Goal: Information Seeking & Learning: Learn about a topic

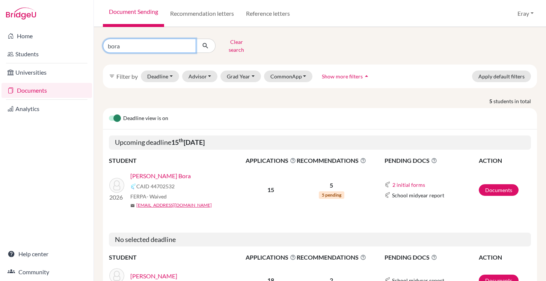
click at [188, 43] on input "bora" at bounding box center [149, 46] width 93 height 14
click at [231, 48] on button "Clear search" at bounding box center [237, 46] width 42 height 20
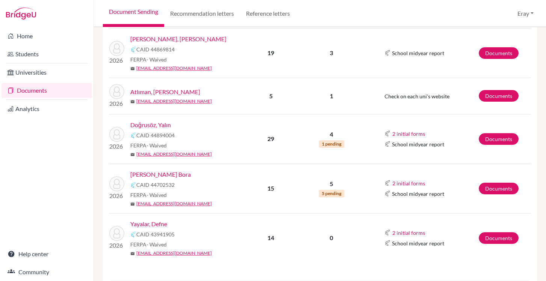
scroll to position [181, 0]
click at [159, 225] on link "Yayalar, Defne" at bounding box center [148, 224] width 37 height 9
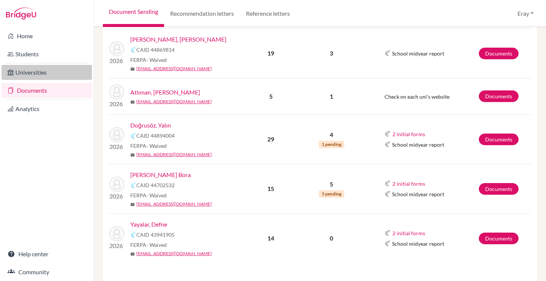
click at [37, 74] on link "Universities" at bounding box center [47, 72] width 90 height 15
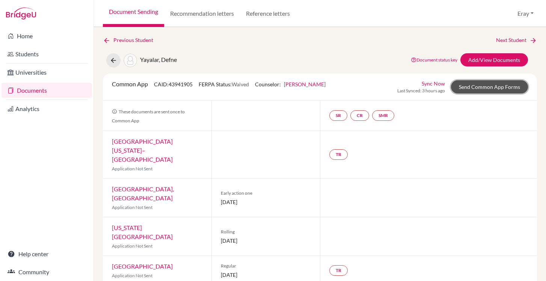
click at [474, 86] on link "Send Common App Forms" at bounding box center [489, 86] width 77 height 13
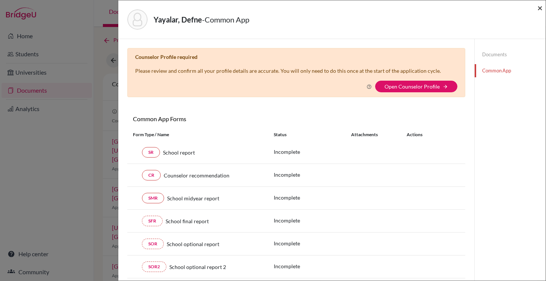
click at [541, 8] on span "×" at bounding box center [539, 7] width 5 height 11
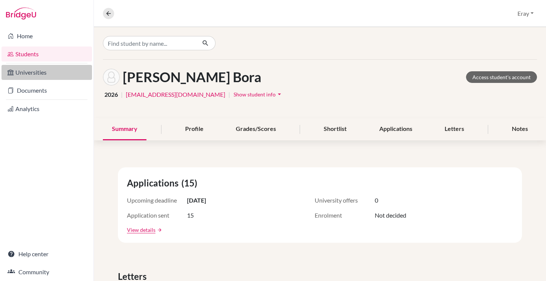
click at [78, 79] on link "Universities" at bounding box center [47, 72] width 90 height 15
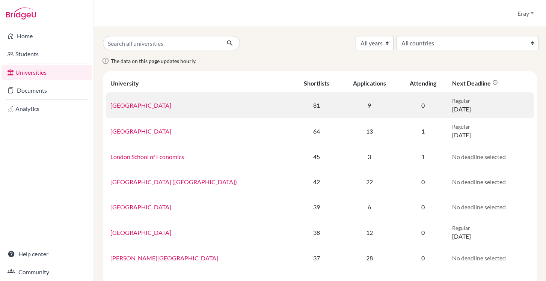
scroll to position [0, 0]
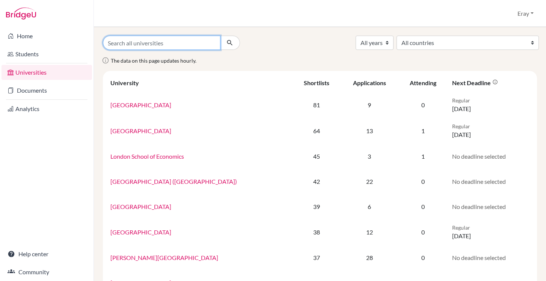
click at [212, 44] on input "Search all universities" at bounding box center [162, 43] width 118 height 14
type input "dourmouth"
click at [220, 36] on button "submit" at bounding box center [230, 43] width 20 height 14
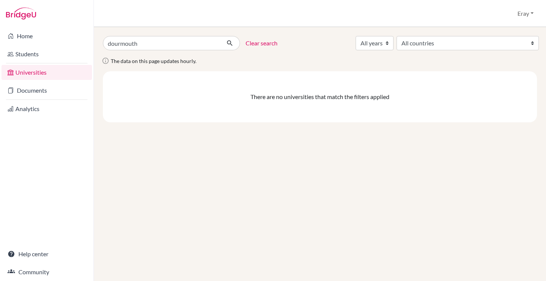
click at [196, 49] on input "dourmouth" at bounding box center [162, 43] width 118 height 14
click at [217, 44] on input "dourmouth" at bounding box center [162, 43] width 118 height 14
click at [214, 44] on input "dourmouth" at bounding box center [162, 43] width 118 height 14
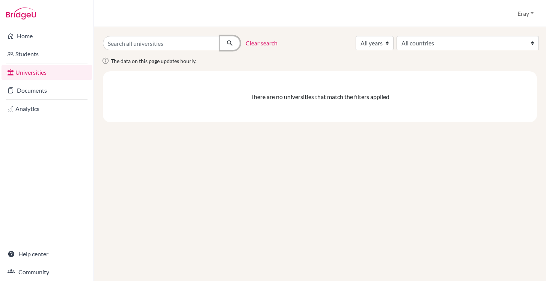
click at [236, 50] on button "submit" at bounding box center [230, 43] width 20 height 14
click at [259, 45] on link "Clear search" at bounding box center [262, 43] width 32 height 9
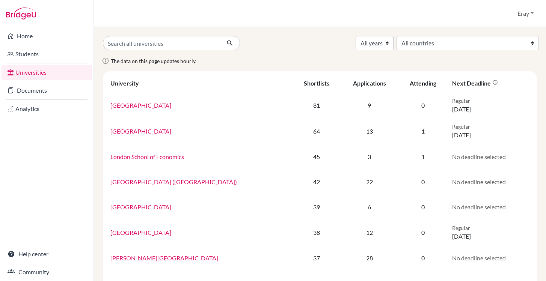
click at [148, 46] on input "Search all universities" at bounding box center [162, 43] width 118 height 14
type input "dor"
click at [220, 36] on button "submit" at bounding box center [230, 43] width 20 height 14
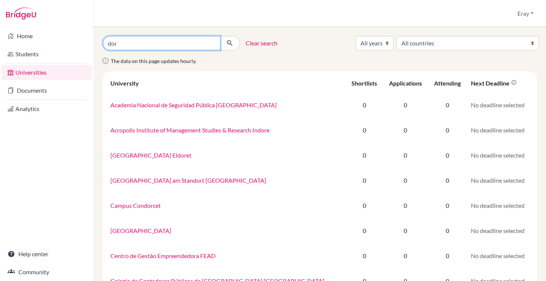
click at [161, 45] on input "dor" at bounding box center [162, 43] width 118 height 14
click at [262, 39] on link "Clear search" at bounding box center [262, 43] width 32 height 9
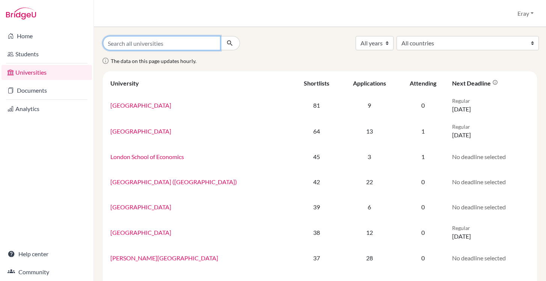
click at [176, 45] on input "Search all universities" at bounding box center [162, 43] width 118 height 14
type input "dartmouth"
click at [220, 36] on button "submit" at bounding box center [230, 43] width 20 height 14
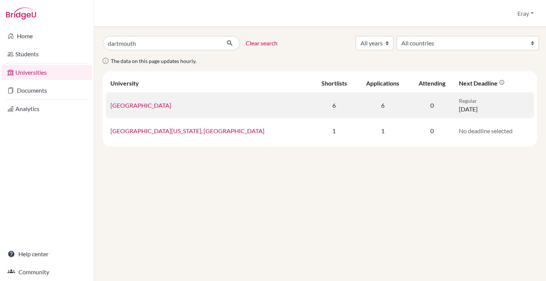
click at [140, 104] on link "Dartmouth College" at bounding box center [140, 105] width 61 height 7
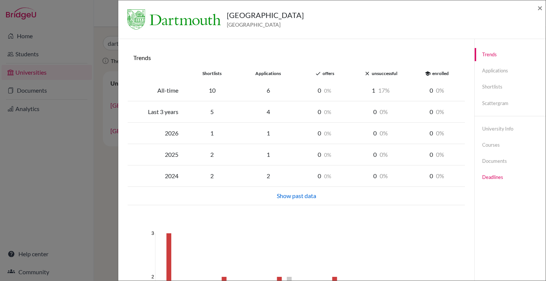
click at [497, 181] on link "Deadlines" at bounding box center [510, 177] width 71 height 13
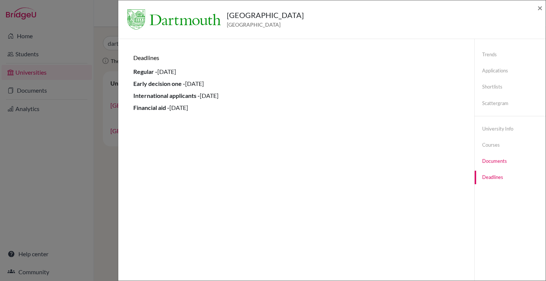
click at [497, 160] on link "Documents" at bounding box center [510, 161] width 71 height 13
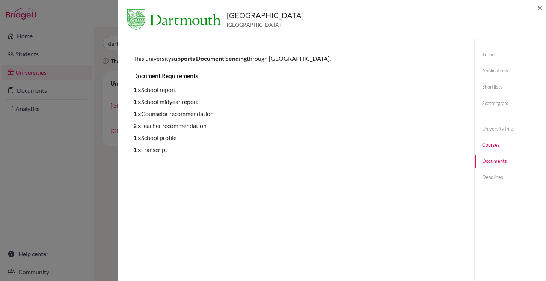
click at [499, 142] on link "Courses" at bounding box center [510, 145] width 71 height 13
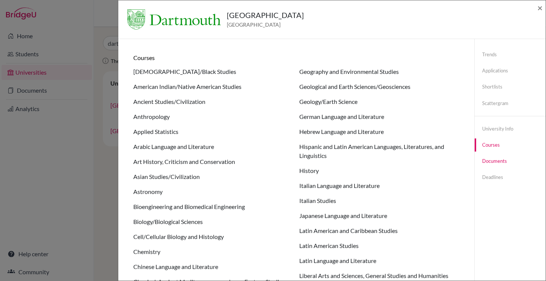
click at [500, 163] on link "Documents" at bounding box center [510, 161] width 71 height 13
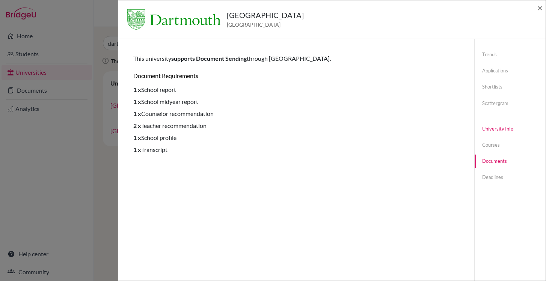
click at [505, 133] on link "University info" at bounding box center [510, 128] width 71 height 13
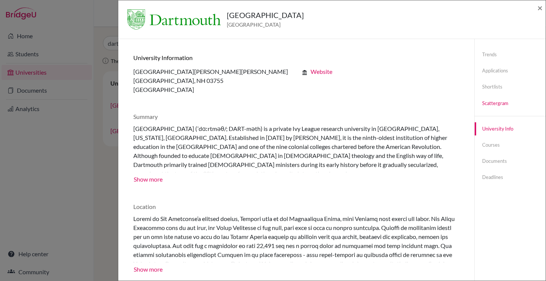
click at [505, 107] on link "Scattergram" at bounding box center [510, 103] width 71 height 13
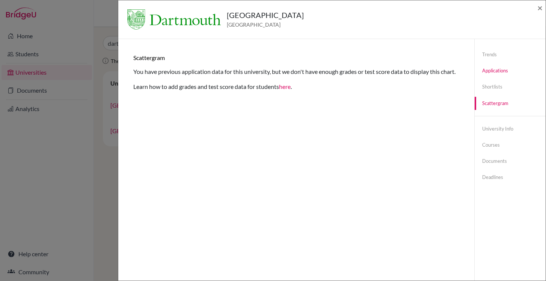
click at [514, 77] on link "Applications" at bounding box center [510, 70] width 71 height 13
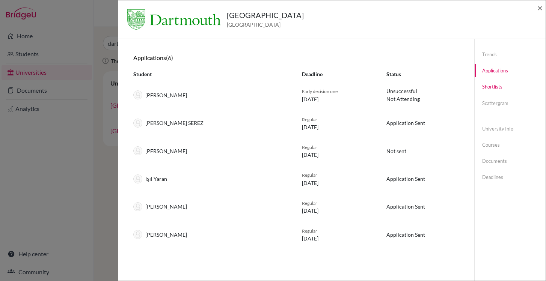
click at [508, 84] on link "Shortlists" at bounding box center [510, 86] width 71 height 13
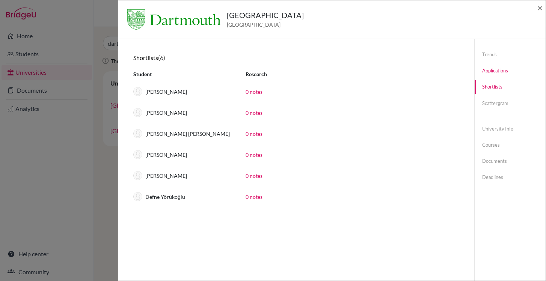
click at [512, 69] on link "Applications" at bounding box center [510, 70] width 71 height 13
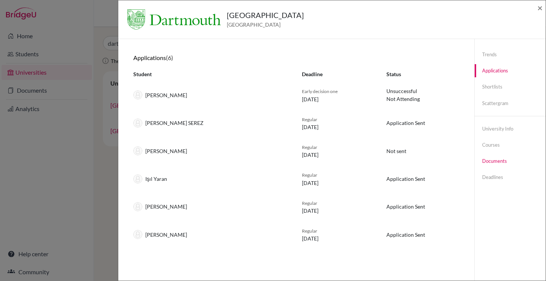
click at [489, 163] on link "Documents" at bounding box center [510, 161] width 71 height 13
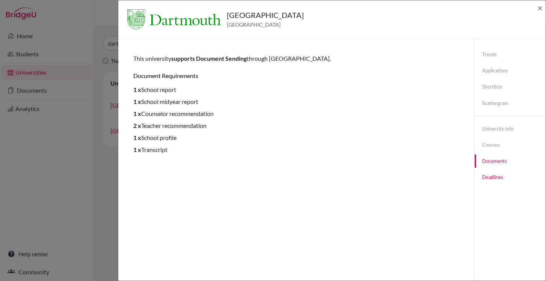
click at [496, 174] on link "Deadlines" at bounding box center [510, 177] width 71 height 13
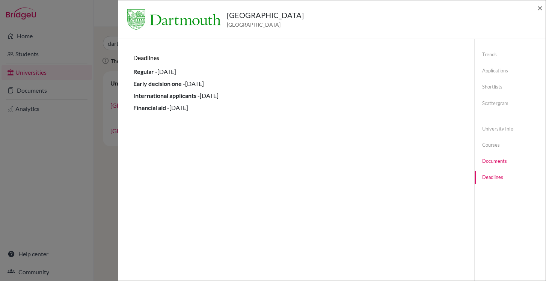
click at [502, 160] on link "Documents" at bounding box center [510, 161] width 71 height 13
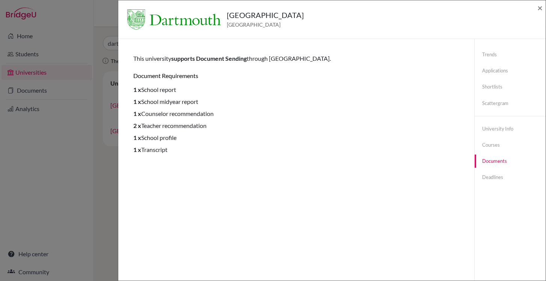
drag, startPoint x: 177, startPoint y: 160, endPoint x: 176, endPoint y: 53, distance: 107.8
click at [176, 53] on div "Trends shortlists applications done offers close unsuccessful school enrolled A…" at bounding box center [296, 179] width 338 height 263
click at [167, 137] on li "1 x School profile" at bounding box center [296, 137] width 326 height 9
click at [184, 128] on li "2 x Teacher recommendation" at bounding box center [296, 125] width 326 height 9
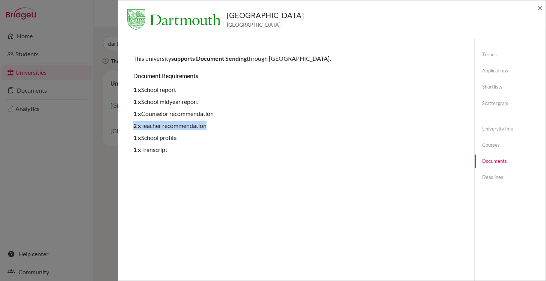
click at [184, 128] on li "2 x Teacher recommendation" at bounding box center [296, 125] width 326 height 9
click at [180, 119] on ul "1 x School report 1 x School midyear report 1 x Counselor recommendation 2 x Te…" at bounding box center [296, 119] width 326 height 69
click at [180, 118] on li "1 x Counselor recommendation" at bounding box center [296, 113] width 326 height 9
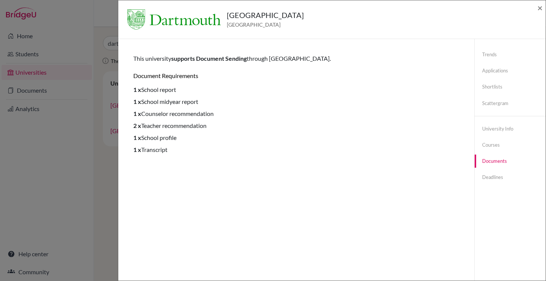
click at [159, 149] on li "1 x Transcript" at bounding box center [296, 149] width 326 height 9
click at [507, 71] on link "Applications" at bounding box center [510, 70] width 71 height 13
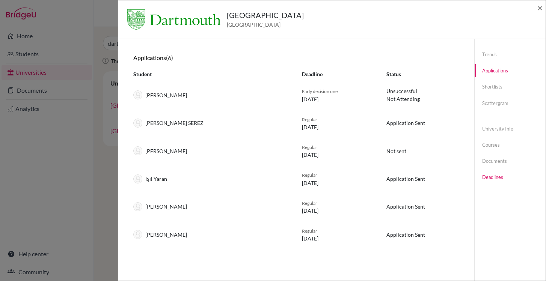
click at [497, 179] on link "Deadlines" at bounding box center [510, 177] width 71 height 13
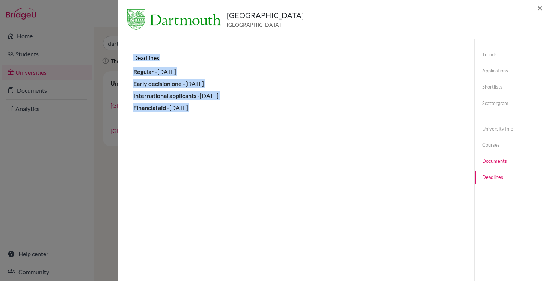
click at [502, 155] on link "Documents" at bounding box center [510, 161] width 71 height 13
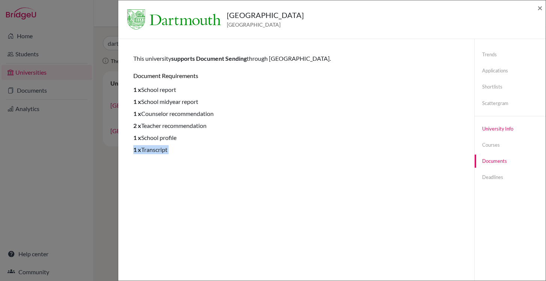
click at [510, 133] on link "University info" at bounding box center [510, 128] width 71 height 13
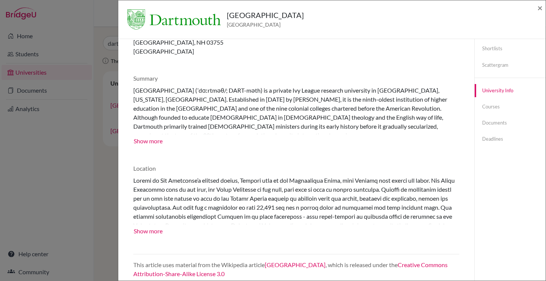
scroll to position [38, 0]
click at [501, 70] on link "Scattergram" at bounding box center [510, 65] width 71 height 13
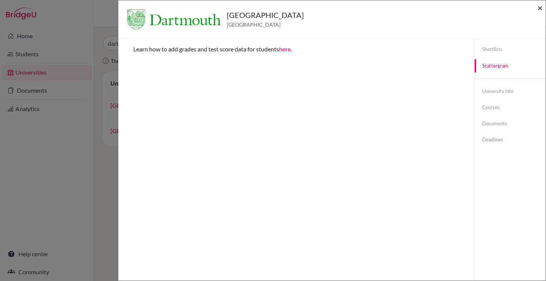
click at [540, 7] on span "×" at bounding box center [539, 7] width 5 height 11
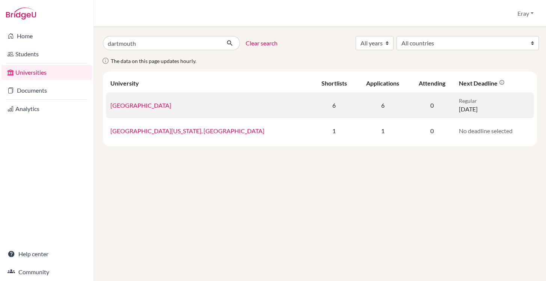
click at [130, 107] on link "[GEOGRAPHIC_DATA]" at bounding box center [140, 105] width 61 height 7
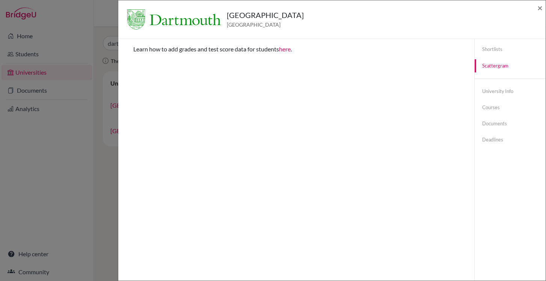
click at [290, 48] on link "here" at bounding box center [285, 48] width 12 height 7
click at [496, 109] on link "Courses" at bounding box center [510, 107] width 71 height 13
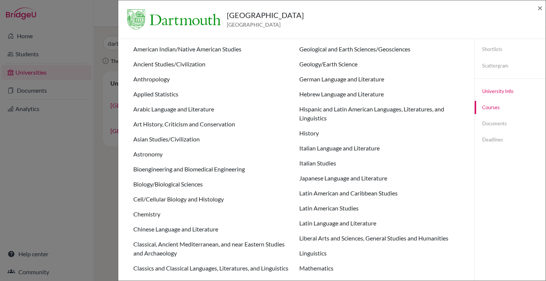
click at [506, 91] on link "University info" at bounding box center [510, 91] width 71 height 13
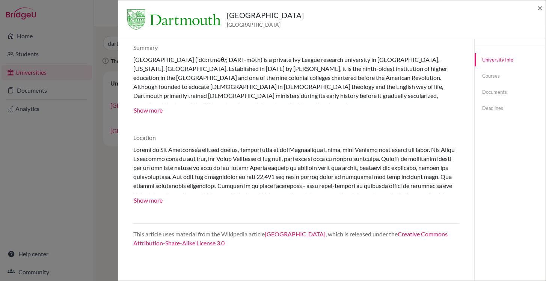
scroll to position [0, 0]
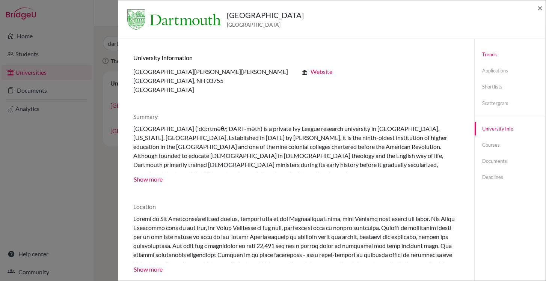
click at [504, 60] on link "Trends" at bounding box center [510, 54] width 71 height 13
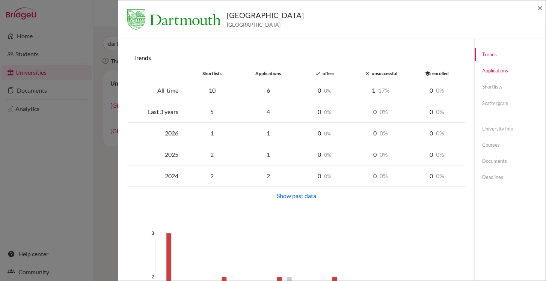
click at [499, 73] on link "Applications" at bounding box center [510, 70] width 71 height 13
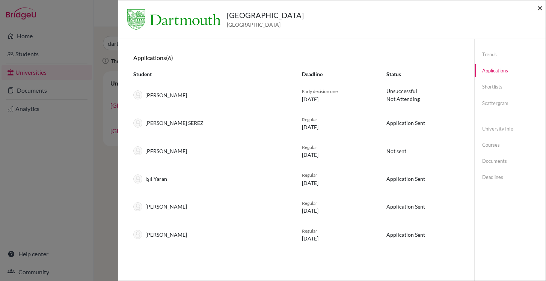
click at [540, 9] on span "×" at bounding box center [539, 7] width 5 height 11
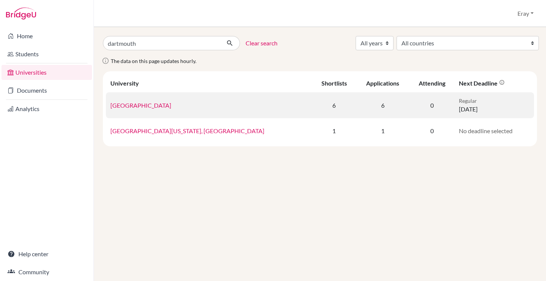
click at [137, 108] on link "[GEOGRAPHIC_DATA]" at bounding box center [140, 105] width 61 height 7
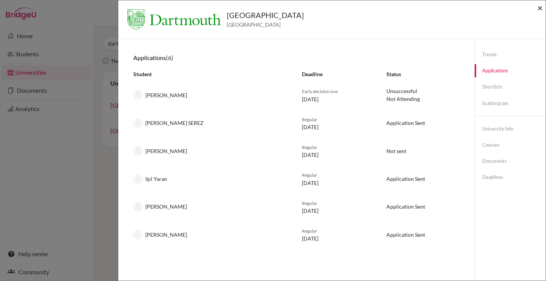
click at [539, 11] on span "×" at bounding box center [539, 7] width 5 height 11
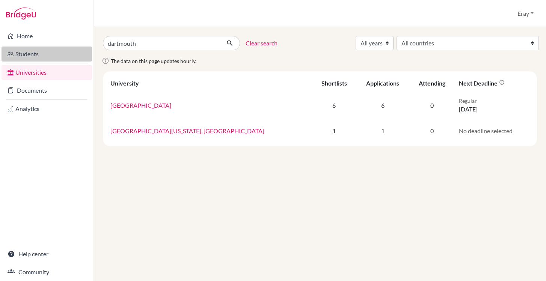
click at [21, 49] on link "Students" at bounding box center [47, 54] width 90 height 15
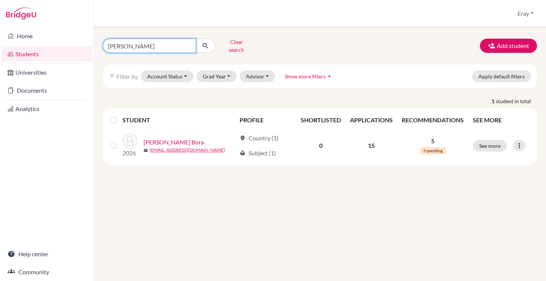
click at [188, 43] on input "[PERSON_NAME]" at bounding box center [149, 46] width 93 height 14
click at [180, 43] on input "Find student by name..." at bounding box center [149, 46] width 93 height 14
type input "destan"
click button "submit" at bounding box center [206, 46] width 20 height 14
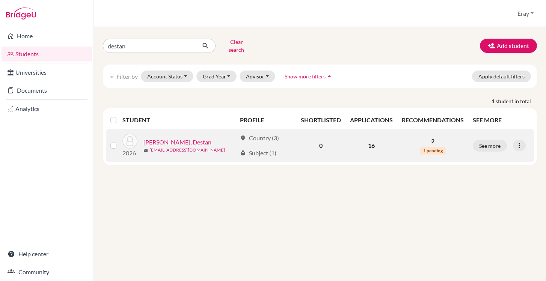
click at [170, 138] on link "Topçuoğlu, Destan" at bounding box center [177, 142] width 68 height 9
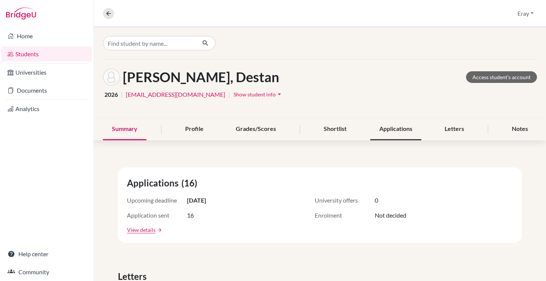
click at [382, 127] on div "Applications" at bounding box center [395, 129] width 51 height 22
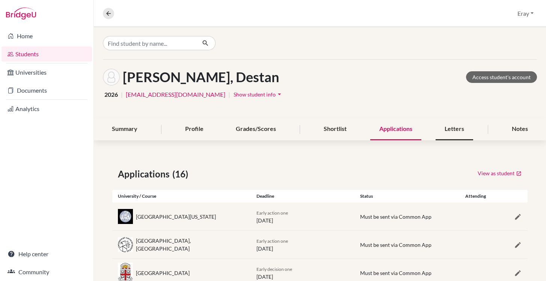
click at [451, 131] on div "Letters" at bounding box center [455, 129] width 38 height 22
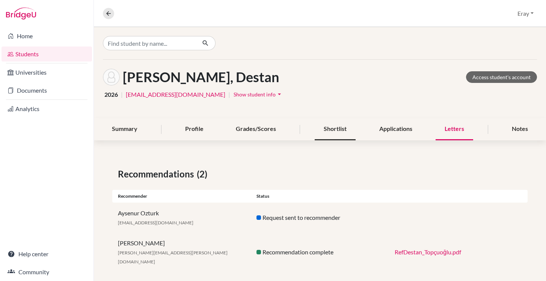
click at [332, 131] on div "Shortlist" at bounding box center [335, 129] width 41 height 22
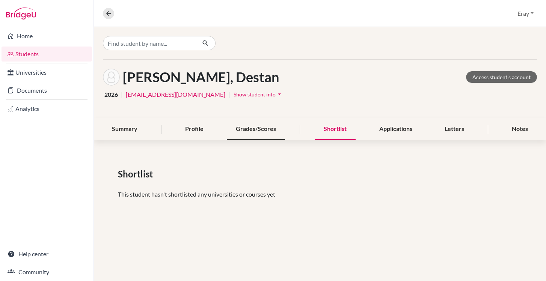
click at [271, 128] on div "Grades/Scores" at bounding box center [256, 129] width 58 height 22
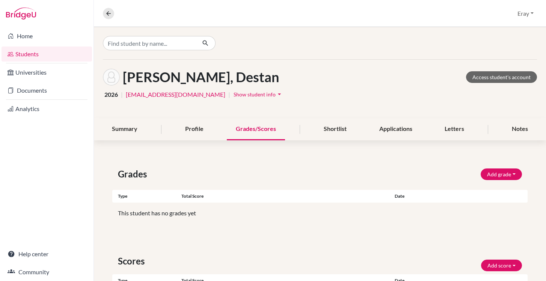
scroll to position [84, 0]
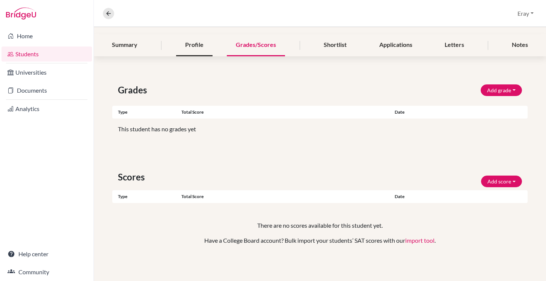
click at [192, 40] on div "Profile" at bounding box center [194, 45] width 36 height 22
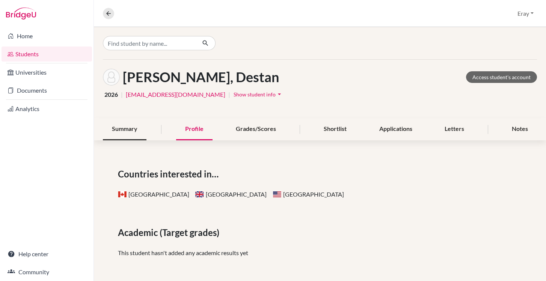
click at [136, 123] on div "Summary" at bounding box center [125, 129] width 44 height 22
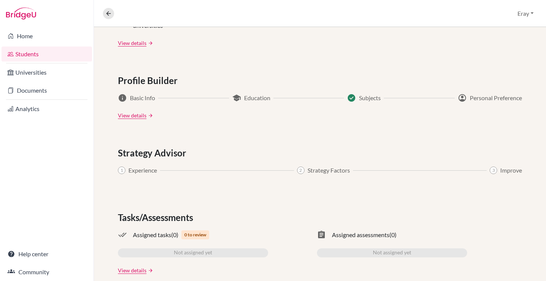
scroll to position [379, 0]
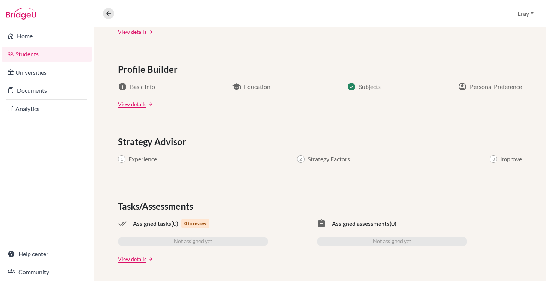
drag, startPoint x: 297, startPoint y: 64, endPoint x: 306, endPoint y: 139, distance: 75.3
click at [306, 139] on div "Applications (16) Upcoming deadline 01 Nov 2025 University offers 0 Application…" at bounding box center [320, 25] width 452 height 511
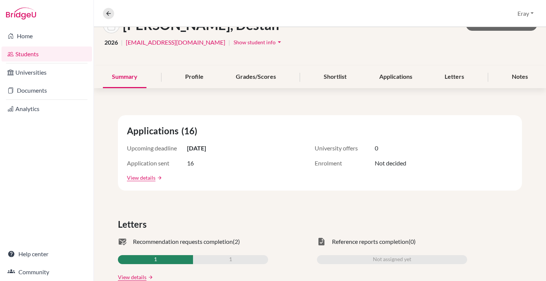
scroll to position [0, 0]
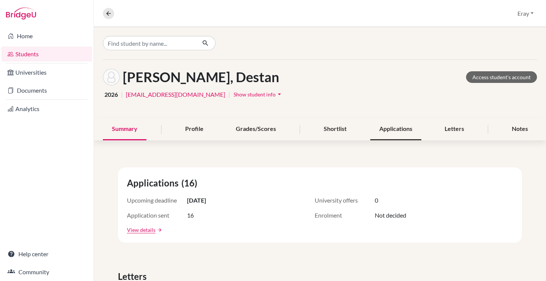
click at [410, 133] on div "Applications" at bounding box center [395, 129] width 51 height 22
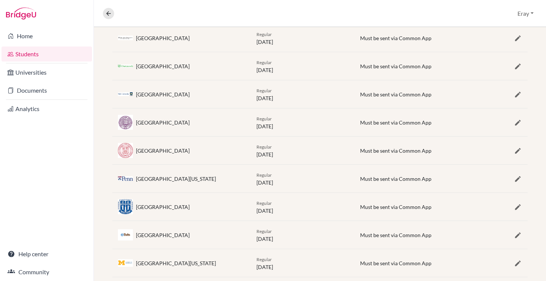
scroll to position [377, 0]
click at [171, 65] on div "[GEOGRAPHIC_DATA]" at bounding box center [163, 65] width 54 height 8
click at [150, 64] on div "[GEOGRAPHIC_DATA]" at bounding box center [163, 65] width 54 height 8
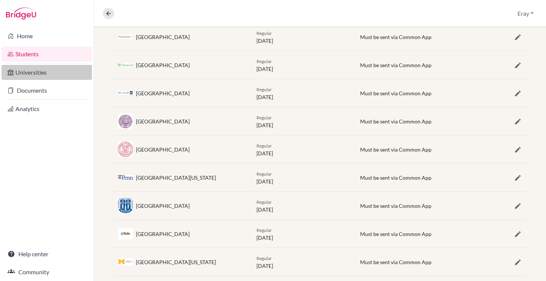
click at [8, 65] on link "Universities" at bounding box center [47, 72] width 90 height 15
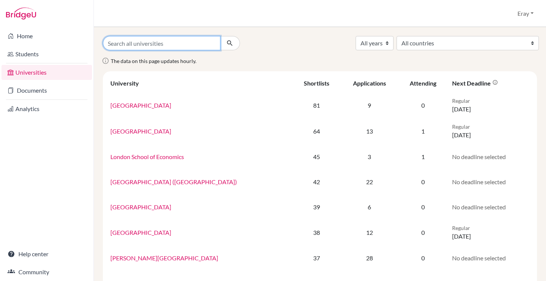
click at [161, 50] on input "Search all universities" at bounding box center [162, 43] width 118 height 14
type input "dartmouth"
click at [227, 44] on icon "submit" at bounding box center [230, 43] width 8 height 8
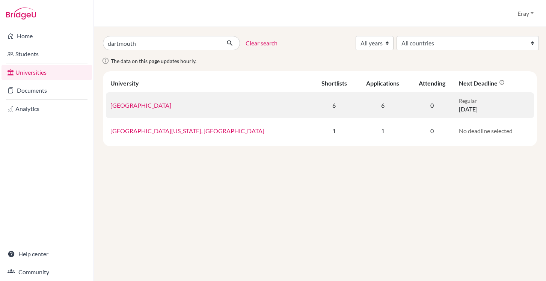
click at [152, 109] on td "[GEOGRAPHIC_DATA]" at bounding box center [209, 105] width 207 height 26
click at [153, 106] on link "[GEOGRAPHIC_DATA]" at bounding box center [140, 105] width 61 height 7
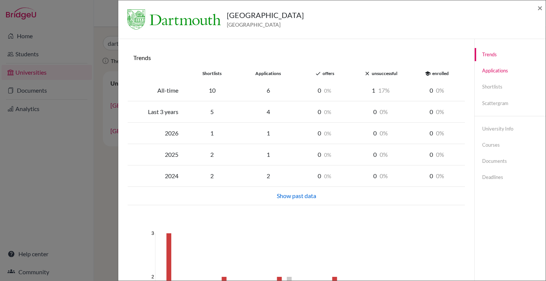
click at [492, 71] on link "Applications" at bounding box center [510, 70] width 71 height 13
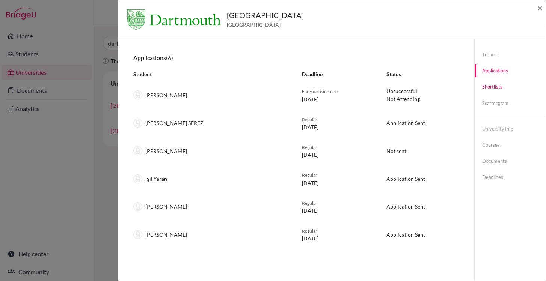
click at [493, 88] on link "Shortlists" at bounding box center [510, 86] width 71 height 13
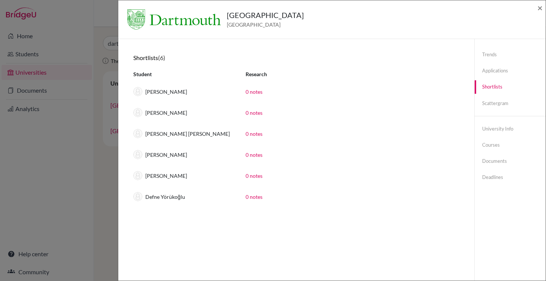
click at [493, 116] on div "Trends Applications Shortlists Scattergram University info Courses Documents De…" at bounding box center [510, 116] width 71 height 154
click at [498, 107] on link "Scattergram" at bounding box center [510, 103] width 71 height 13
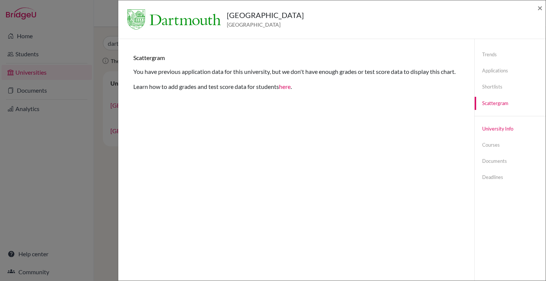
click at [495, 129] on link "University info" at bounding box center [510, 128] width 71 height 13
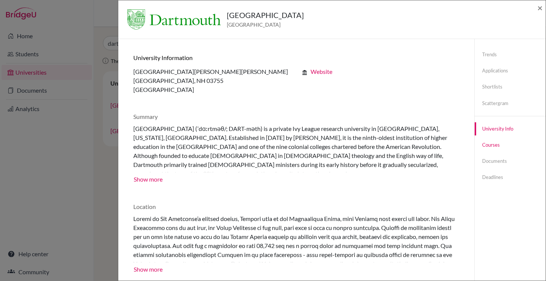
click at [488, 145] on link "Courses" at bounding box center [510, 145] width 71 height 13
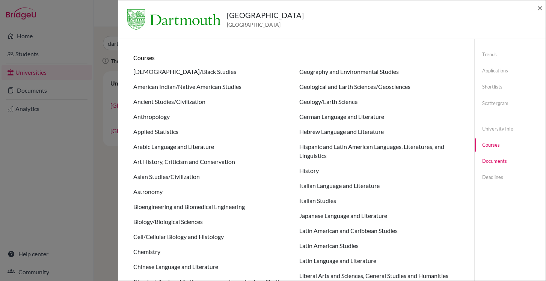
click at [488, 166] on link "Documents" at bounding box center [510, 161] width 71 height 13
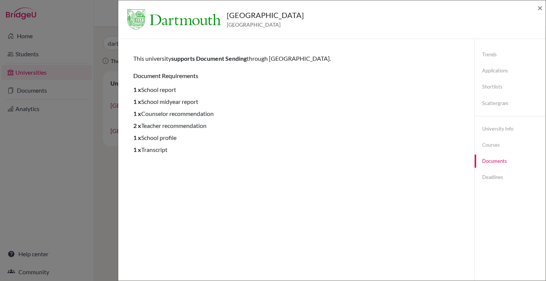
click at [69, 184] on div "Dartmouth College [GEOGRAPHIC_DATA] × Trends shortlists applications done offer…" at bounding box center [273, 140] width 546 height 281
